Goal: Task Accomplishment & Management: Manage account settings

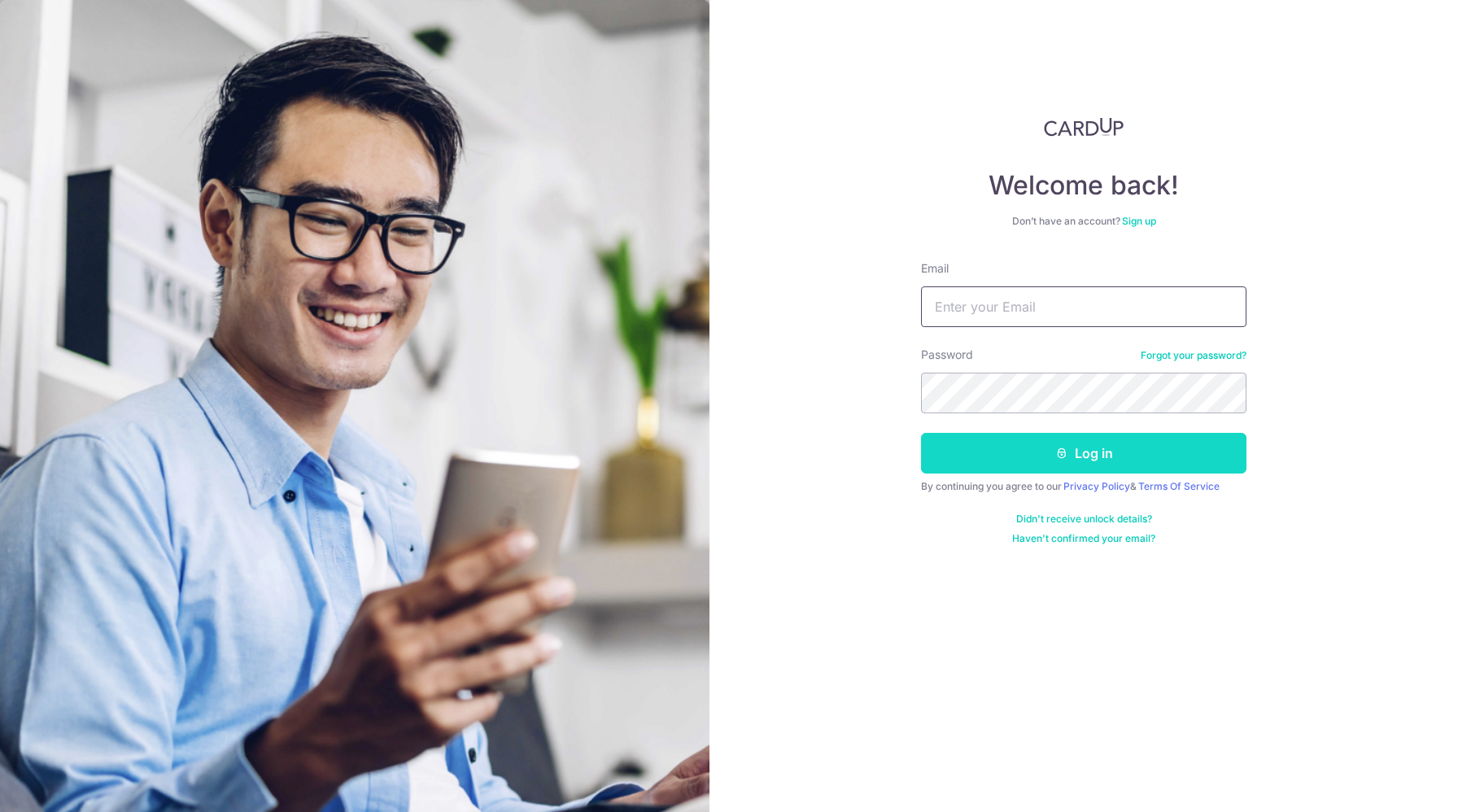
type input "[EMAIL_ADDRESS][DOMAIN_NAME]"
click at [1047, 451] on button "Log in" at bounding box center [1084, 452] width 325 height 40
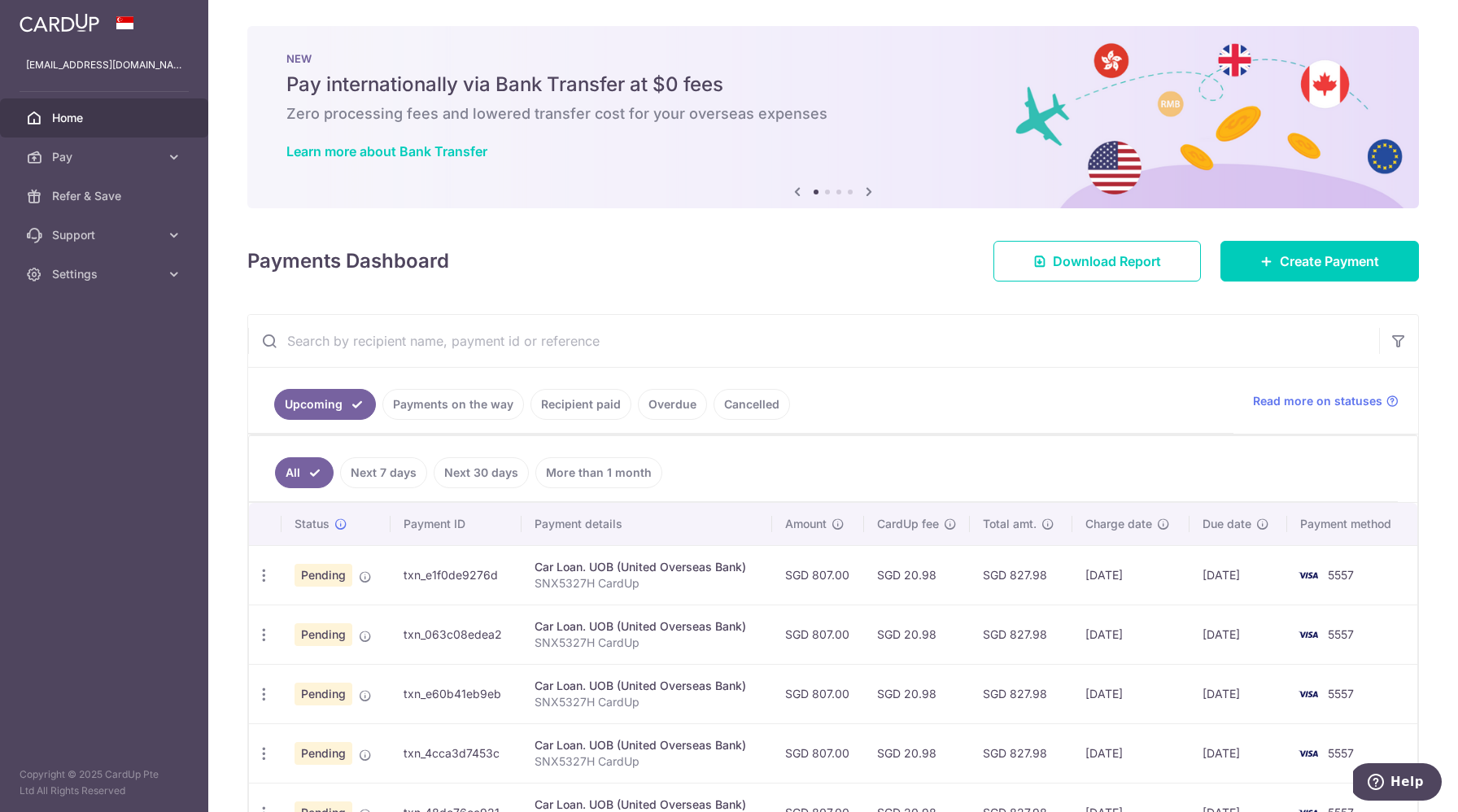
click at [457, 414] on link "Payments on the way" at bounding box center [453, 404] width 142 height 31
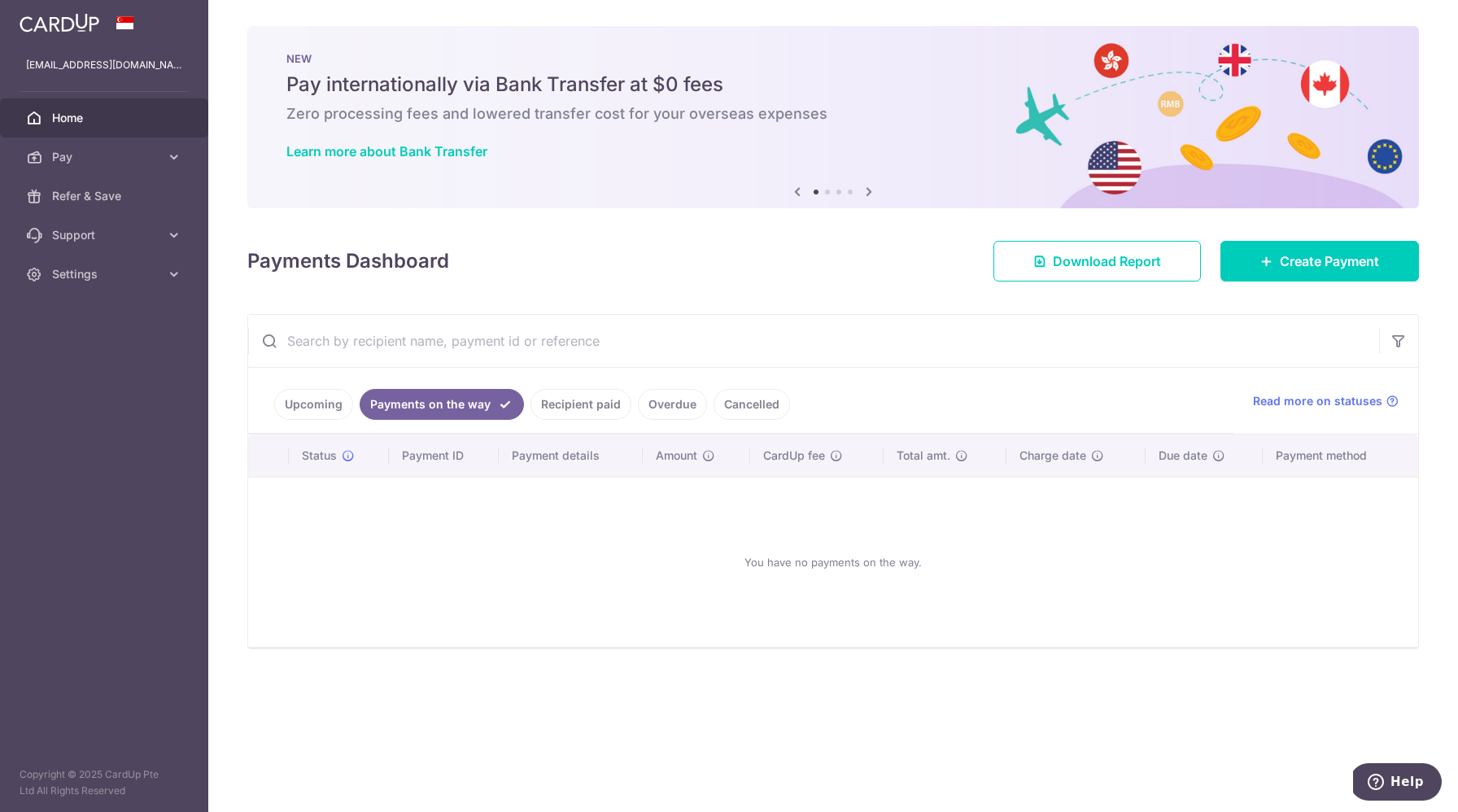
click at [554, 412] on link "Recipient paid" at bounding box center [580, 404] width 101 height 31
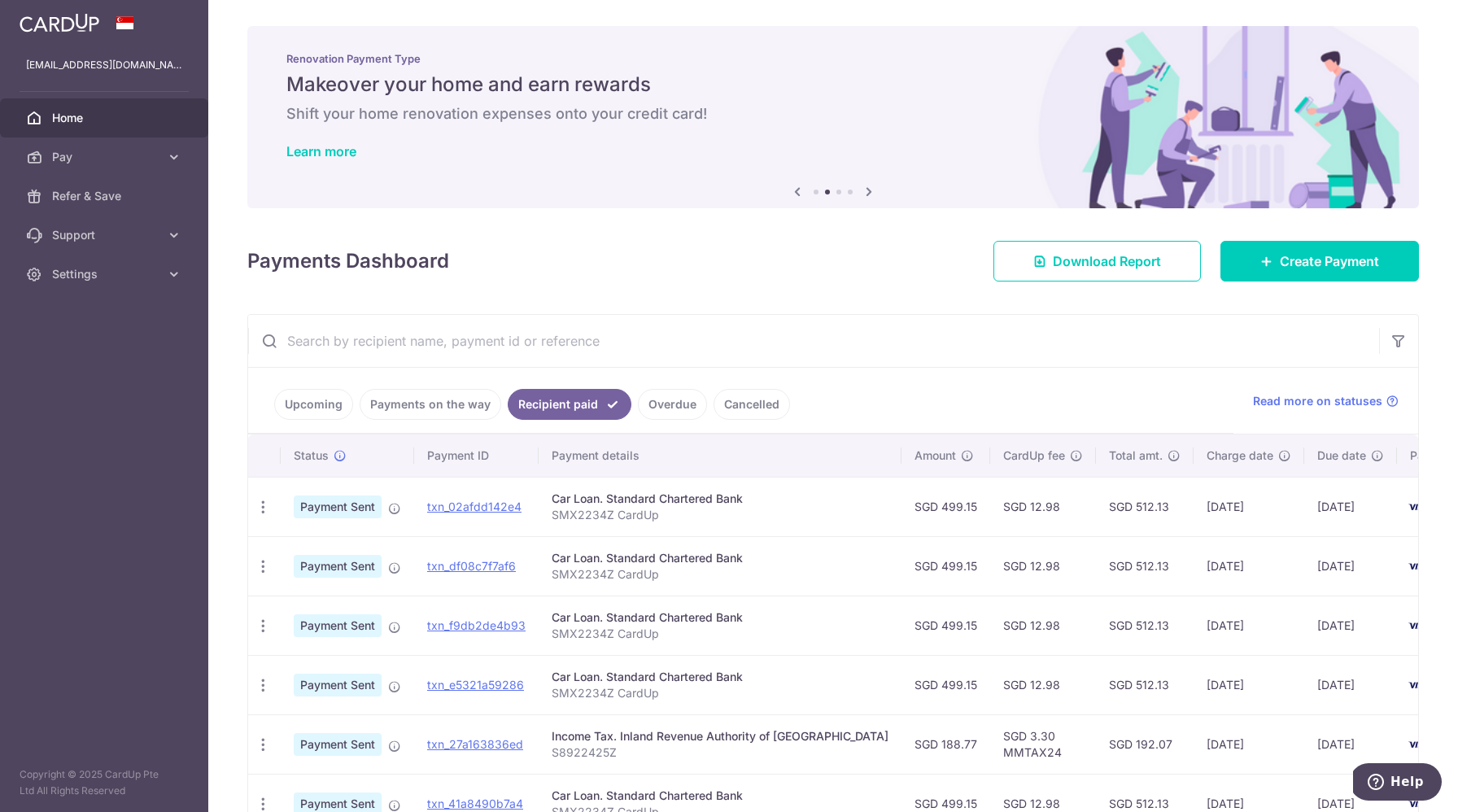
click at [666, 408] on link "Overdue" at bounding box center [673, 404] width 70 height 31
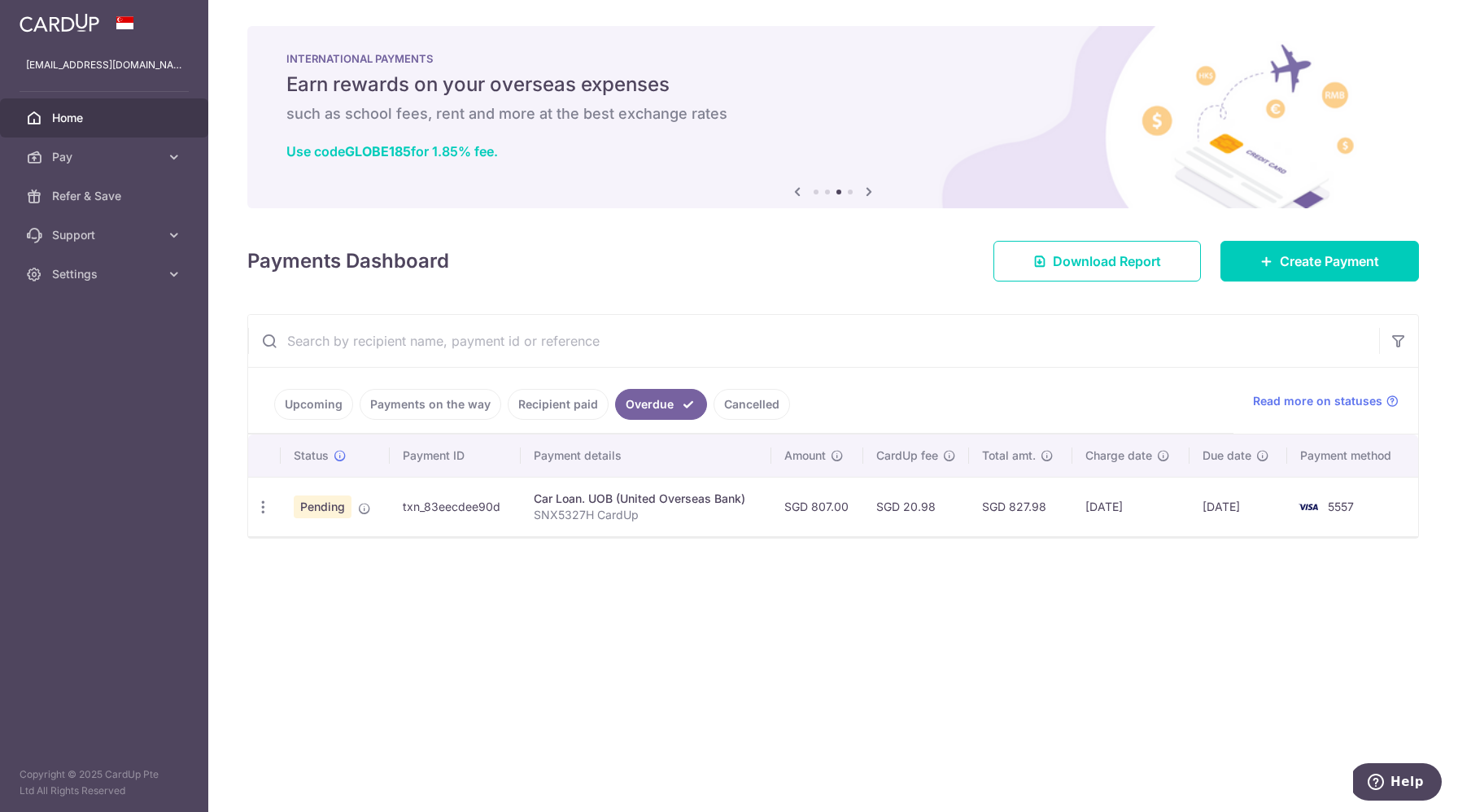
click at [307, 402] on link "Upcoming" at bounding box center [314, 404] width 79 height 31
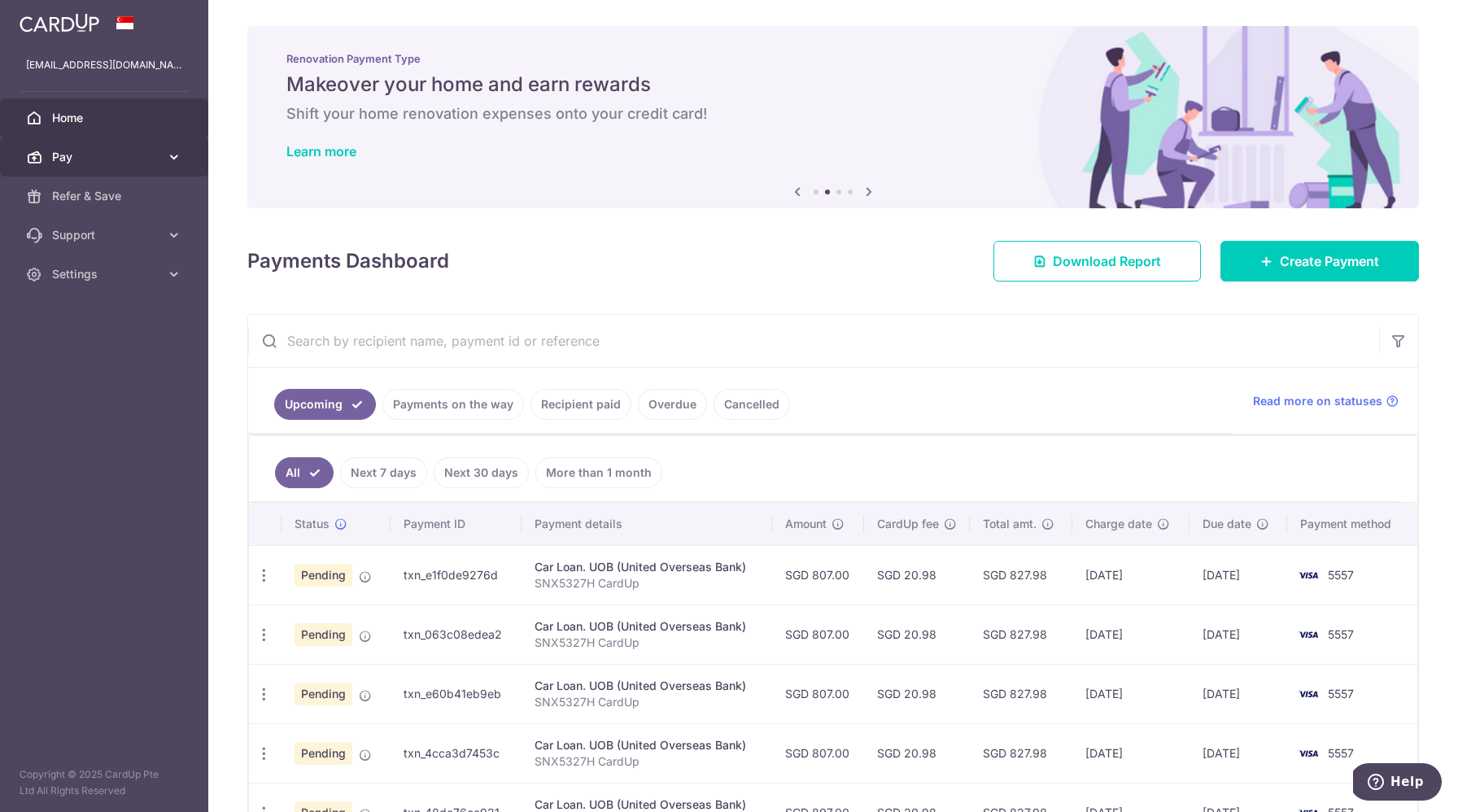
click at [179, 159] on icon at bounding box center [174, 156] width 16 height 16
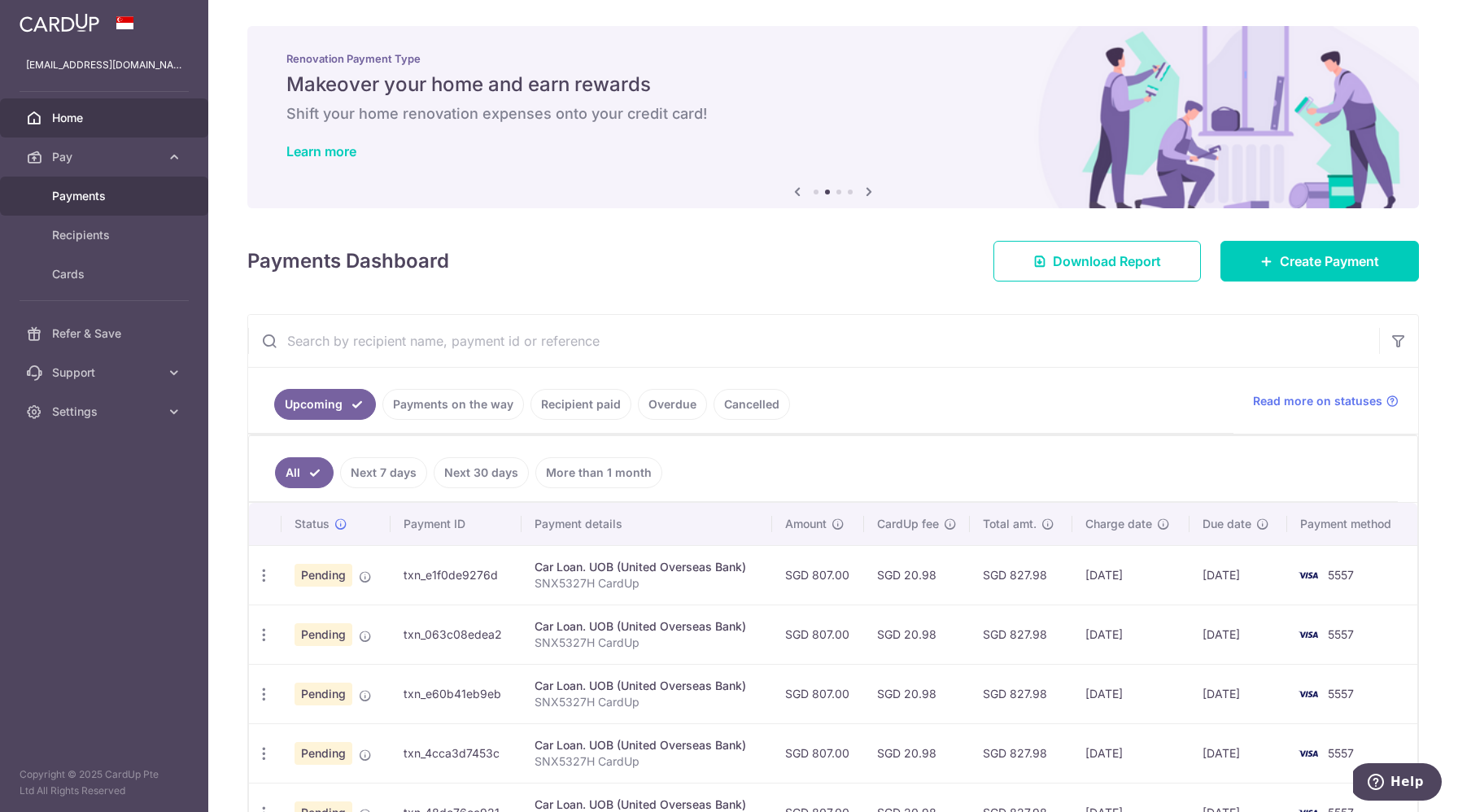
click at [102, 208] on link "Payments" at bounding box center [104, 196] width 209 height 39
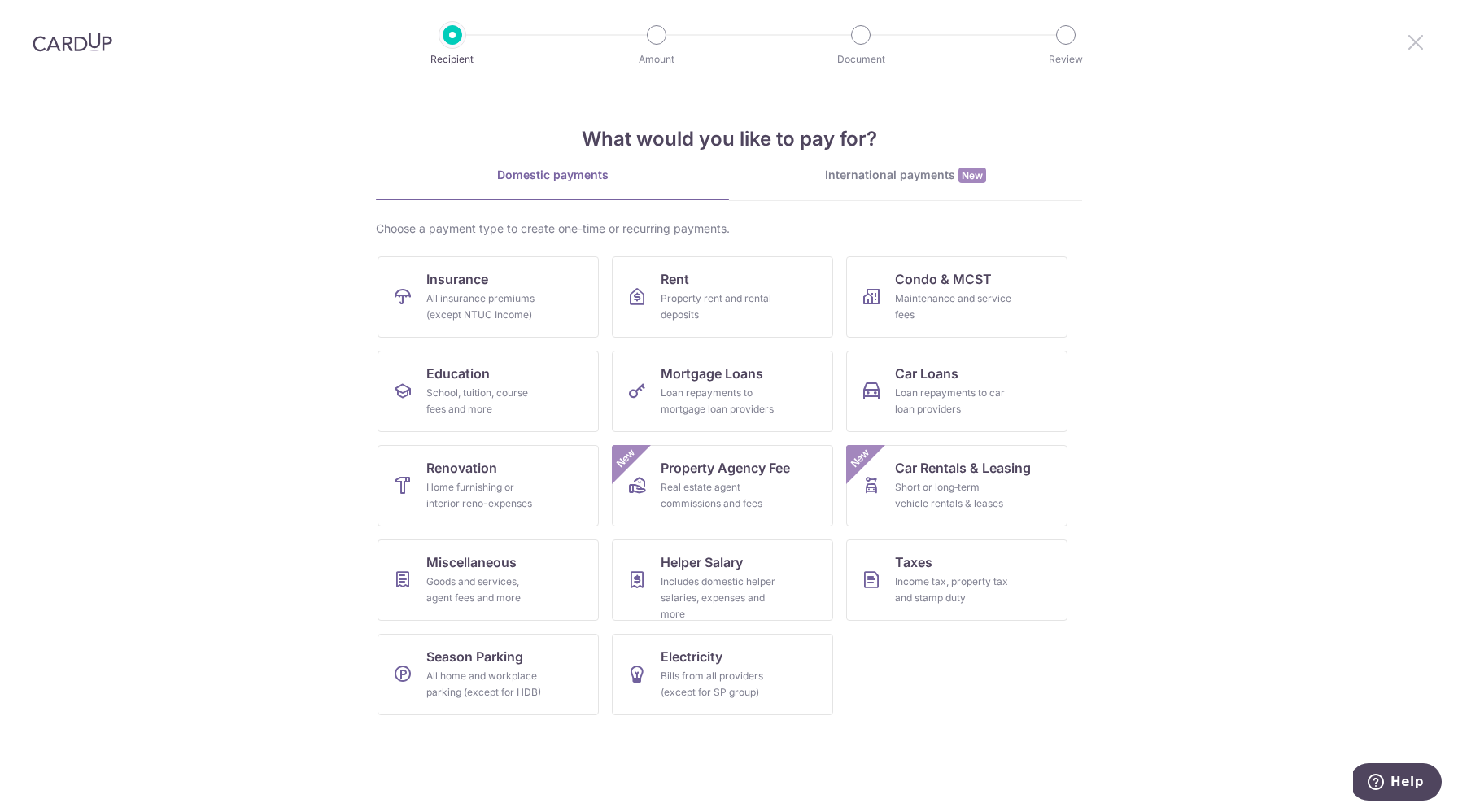
click at [1413, 44] on icon at bounding box center [1416, 42] width 20 height 21
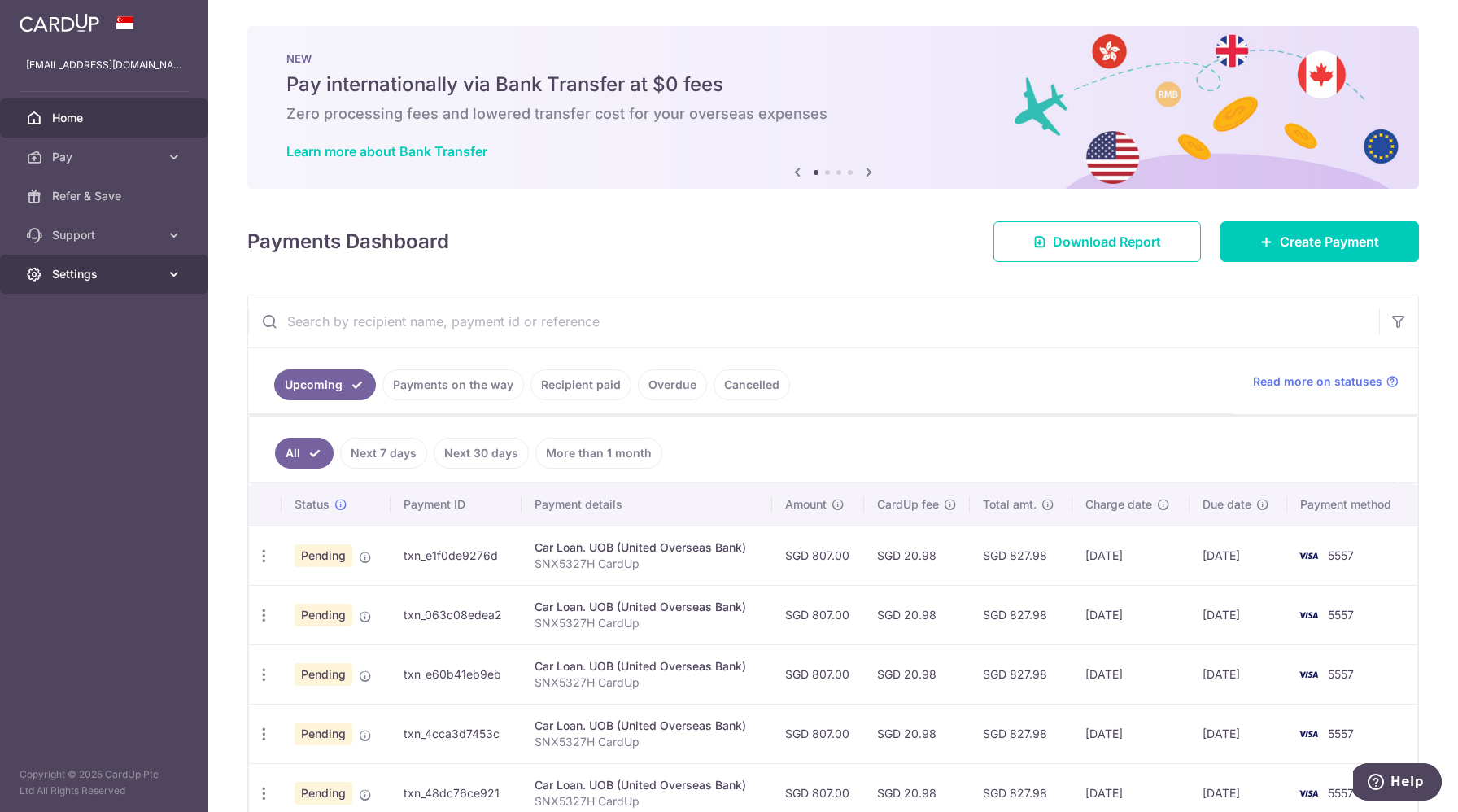
click at [81, 279] on span "Settings" at bounding box center [105, 273] width 107 height 16
click at [100, 241] on span "Support" at bounding box center [105, 234] width 107 height 16
